Goal: Complete application form

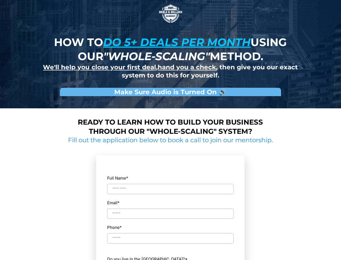
click at [171, 14] on img at bounding box center [170, 13] width 27 height 27
click at [171, 184] on input "Full Name *" at bounding box center [170, 189] width 127 height 10
click at [171, 208] on input "Email *" at bounding box center [170, 213] width 127 height 10
click at [171, 233] on input "Phone *" at bounding box center [170, 238] width 127 height 10
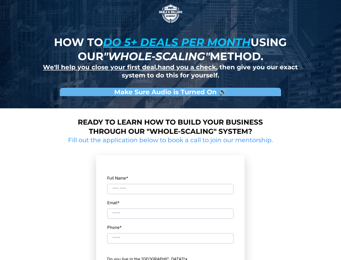
click at [171, 256] on label "Do you live in the [GEOGRAPHIC_DATA]? *" at bounding box center [170, 258] width 127 height 7
